Goal: Information Seeking & Learning: Learn about a topic

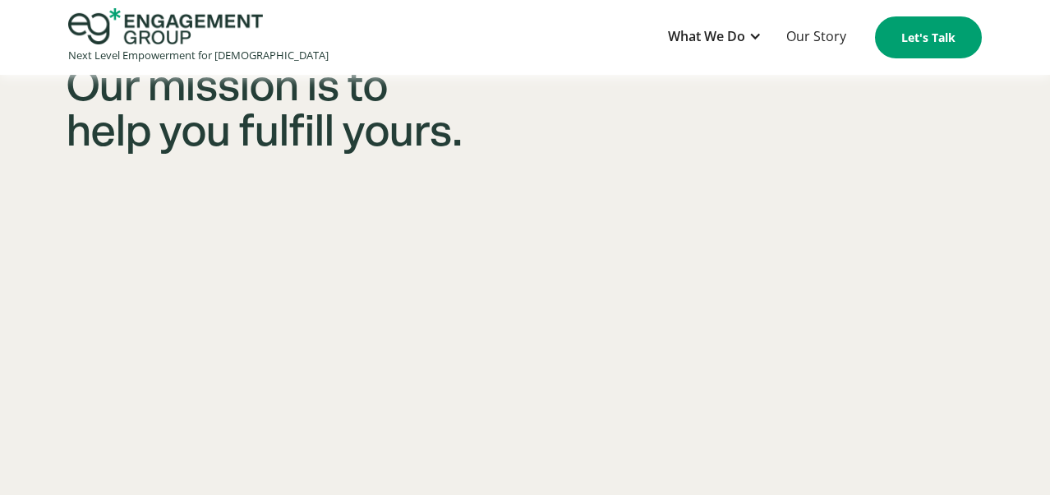
scroll to position [1254, 0]
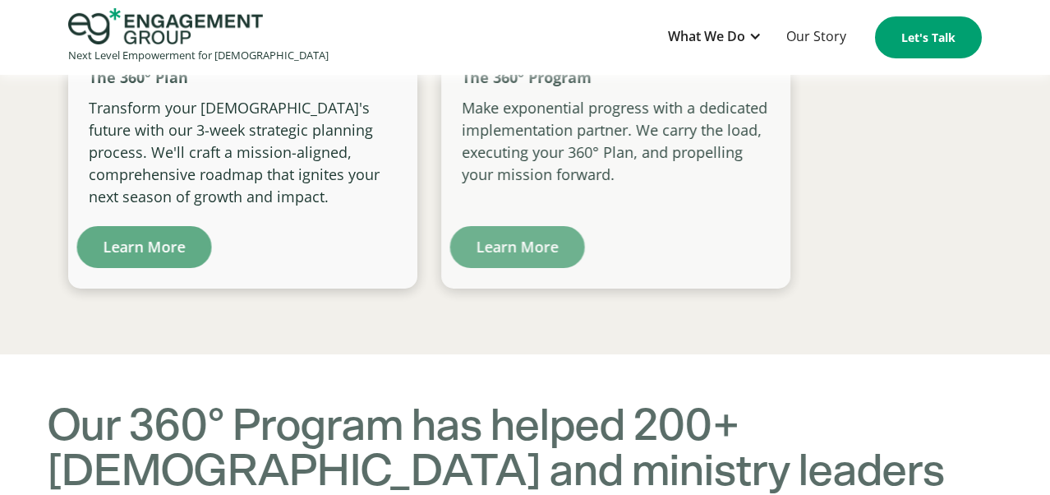
click at [302, 208] on p "Transform your [DEMOGRAPHIC_DATA]'s future with our 3-week strategic planning p…" at bounding box center [243, 152] width 308 height 111
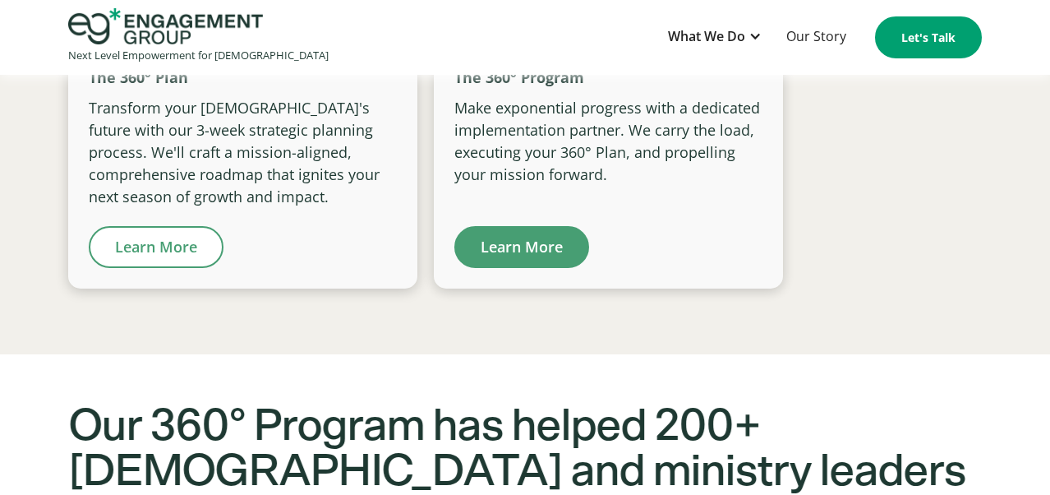
click at [197, 268] on link "Learn More" at bounding box center [156, 247] width 135 height 42
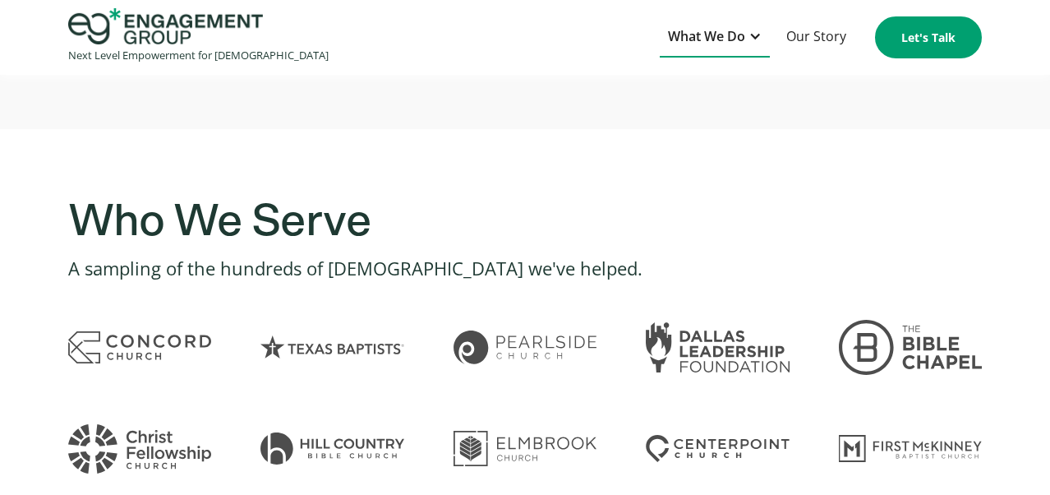
scroll to position [1197, 0]
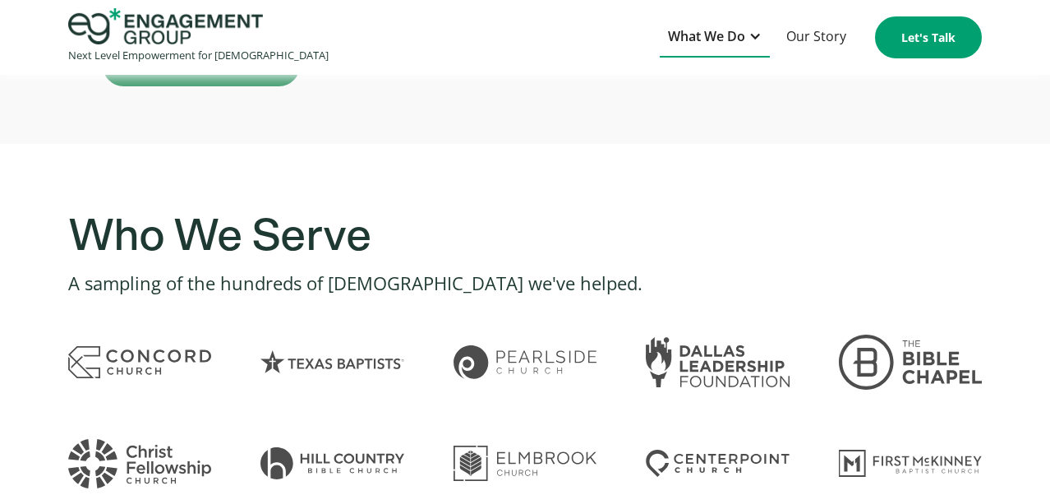
click at [745, 26] on div "What We Do" at bounding box center [706, 36] width 77 height 22
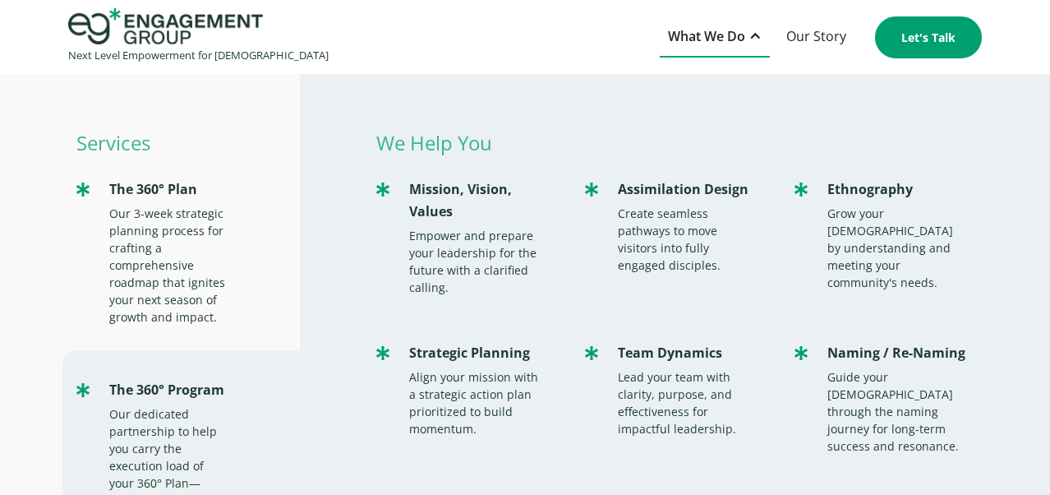
click at [727, 44] on div "What We Do" at bounding box center [706, 36] width 77 height 22
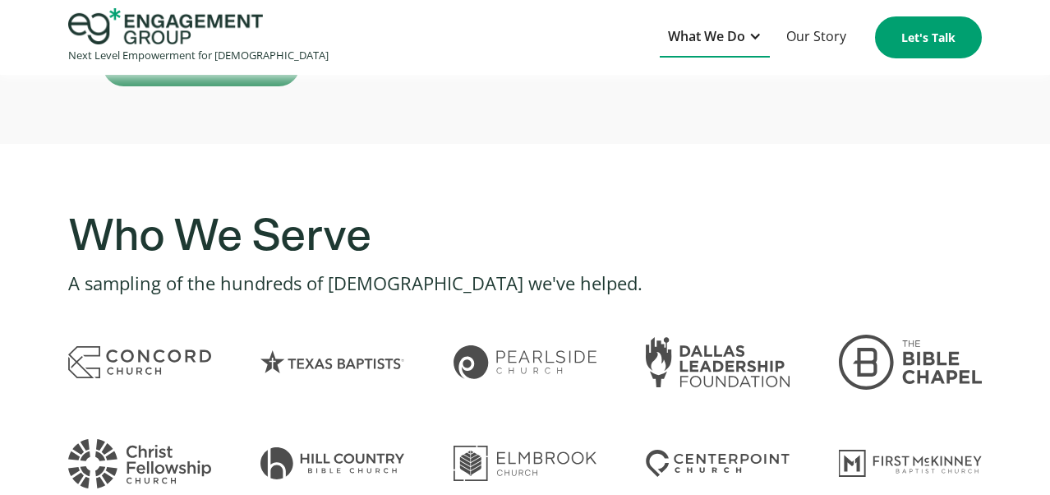
click at [727, 44] on div "What We Do" at bounding box center [706, 36] width 77 height 22
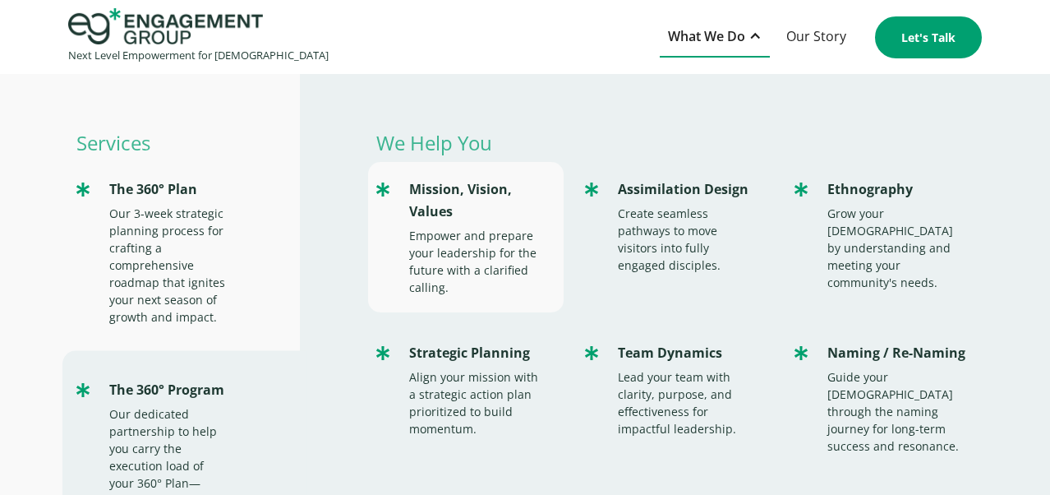
click at [498, 259] on div "Empower and prepare your leadership for the future with a clarified calling." at bounding box center [478, 261] width 138 height 69
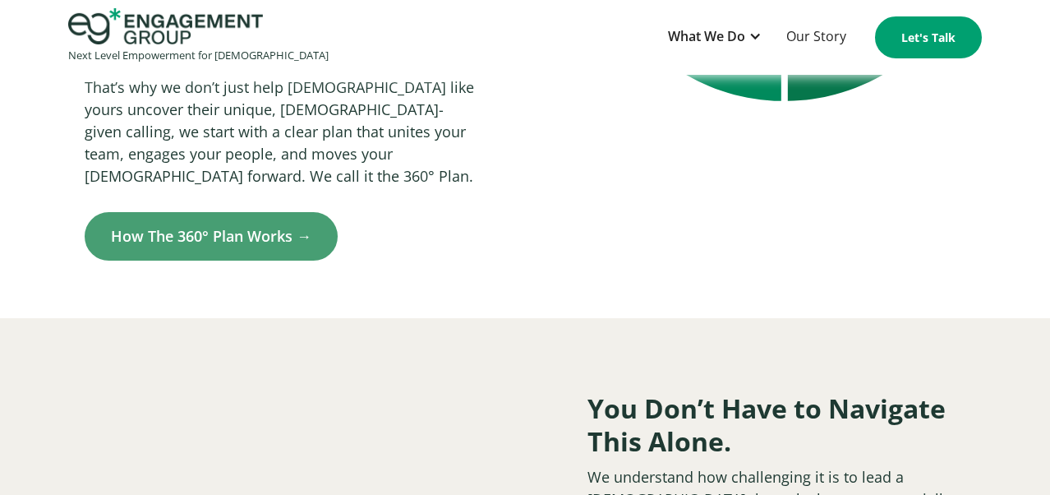
scroll to position [1146, 0]
